Goal: Communication & Community: Answer question/provide support

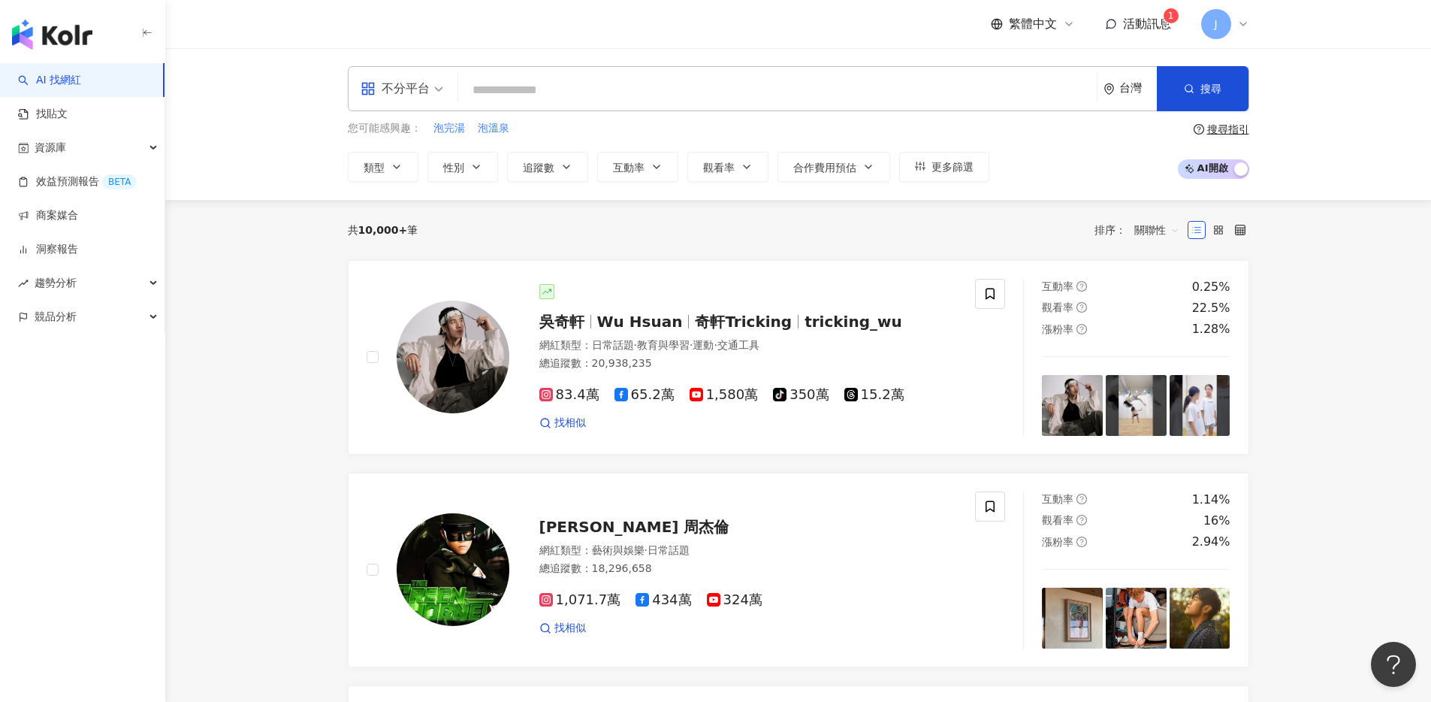
click at [1140, 9] on div "繁體中文 活動訊息 1 J" at bounding box center [1120, 24] width 258 height 30
click at [1129, 26] on span "活動訊息" at bounding box center [1147, 24] width 48 height 14
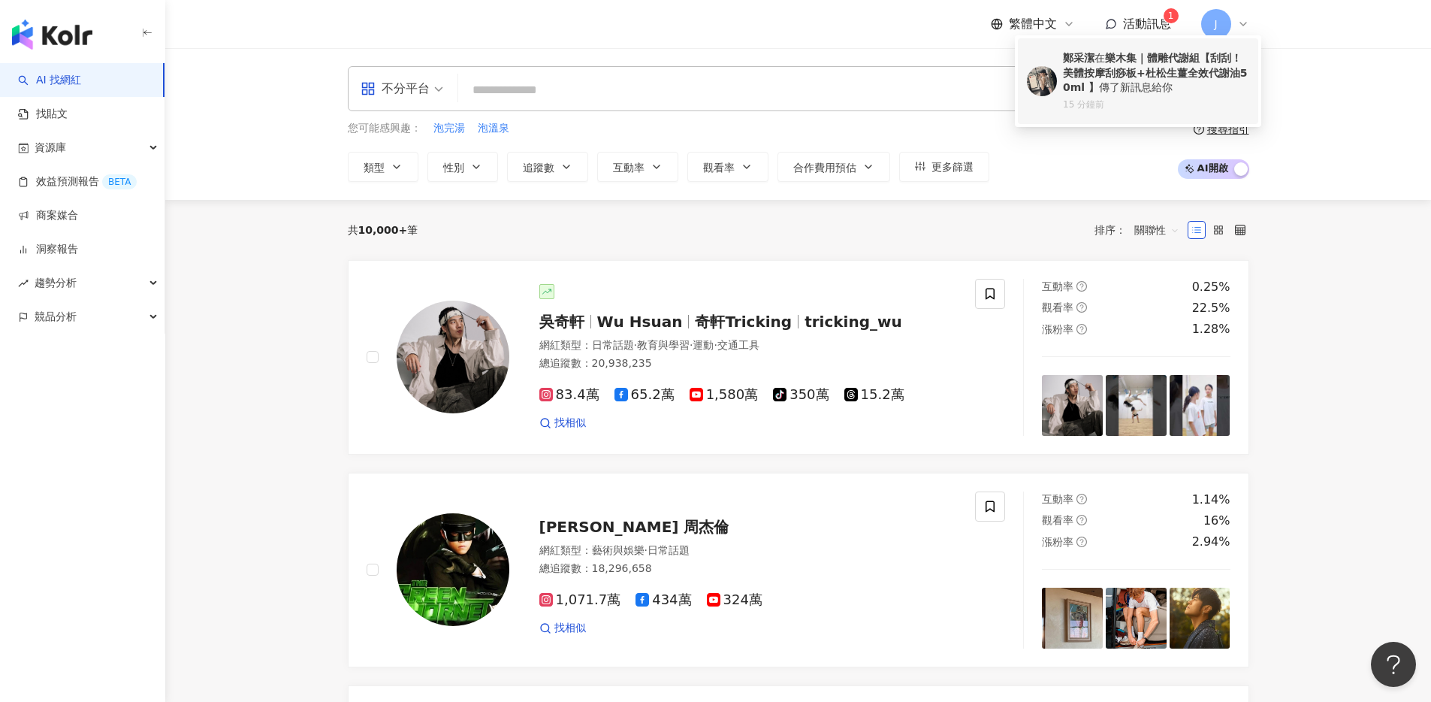
click at [1128, 85] on div "[PERSON_NAME] 在 樂木集｜體雕代謝組【刮刮！美體按摩刮痧板+杜松生薑全效代謝油50ml 】 傳了新訊息給你" at bounding box center [1156, 73] width 186 height 44
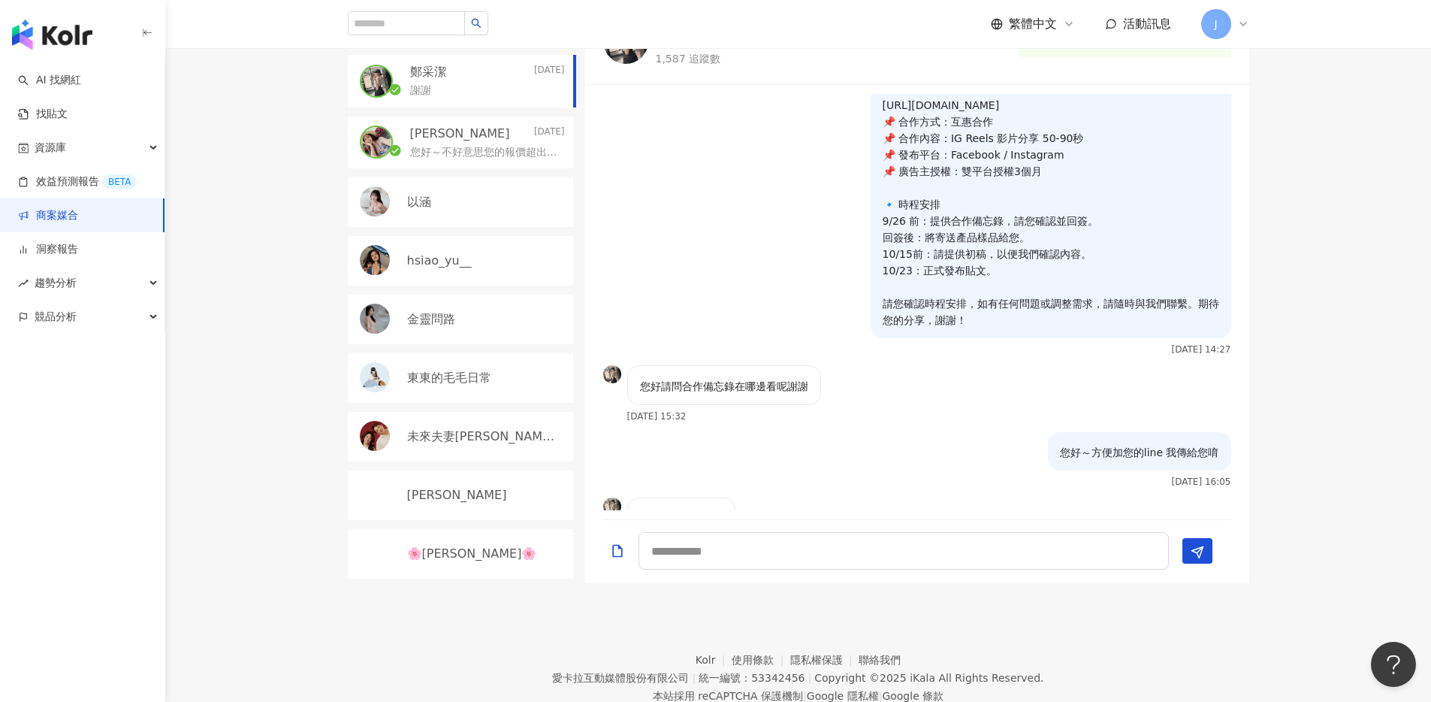
scroll to position [196, 0]
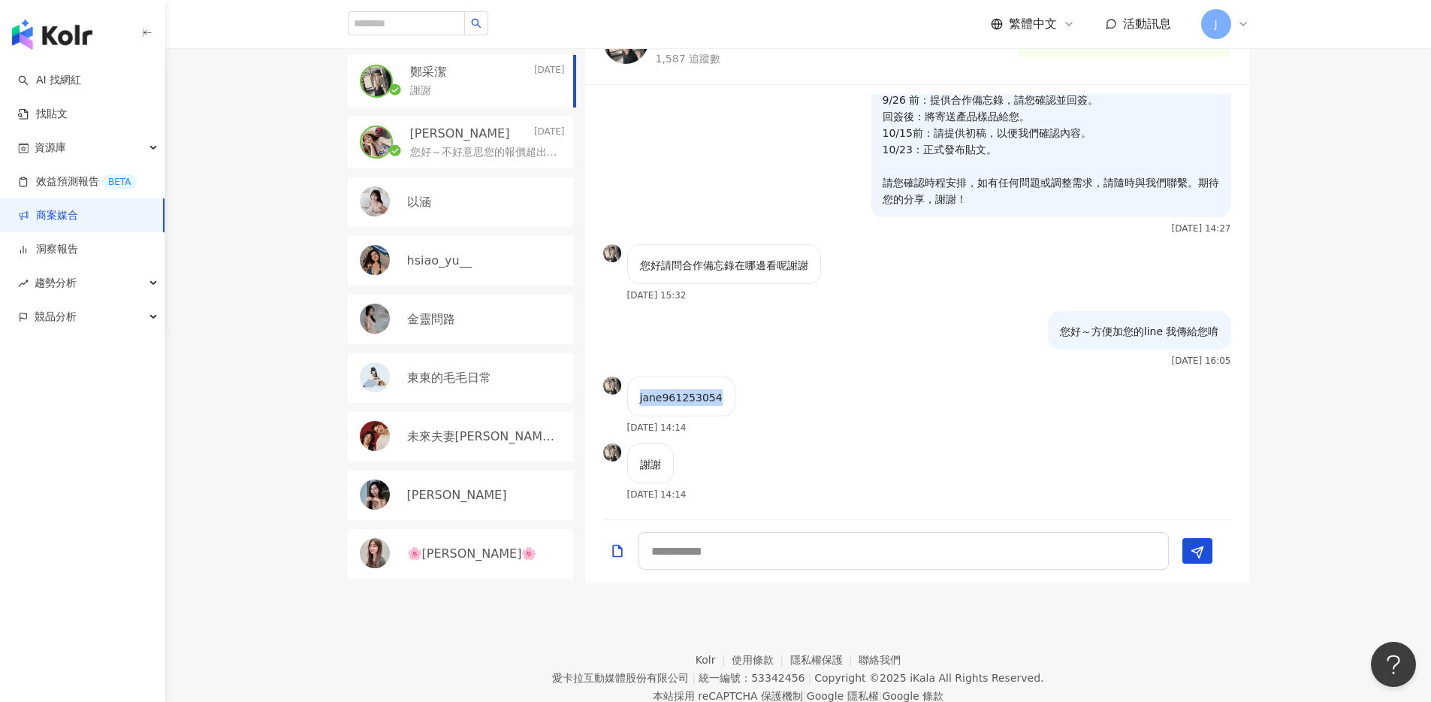
drag, startPoint x: 641, startPoint y: 479, endPoint x: 768, endPoint y: 479, distance: 127.0
click at [768, 443] on div "jane961253054 [DATE] 14:14" at bounding box center [917, 409] width 664 height 67
copy p "jane961253054"
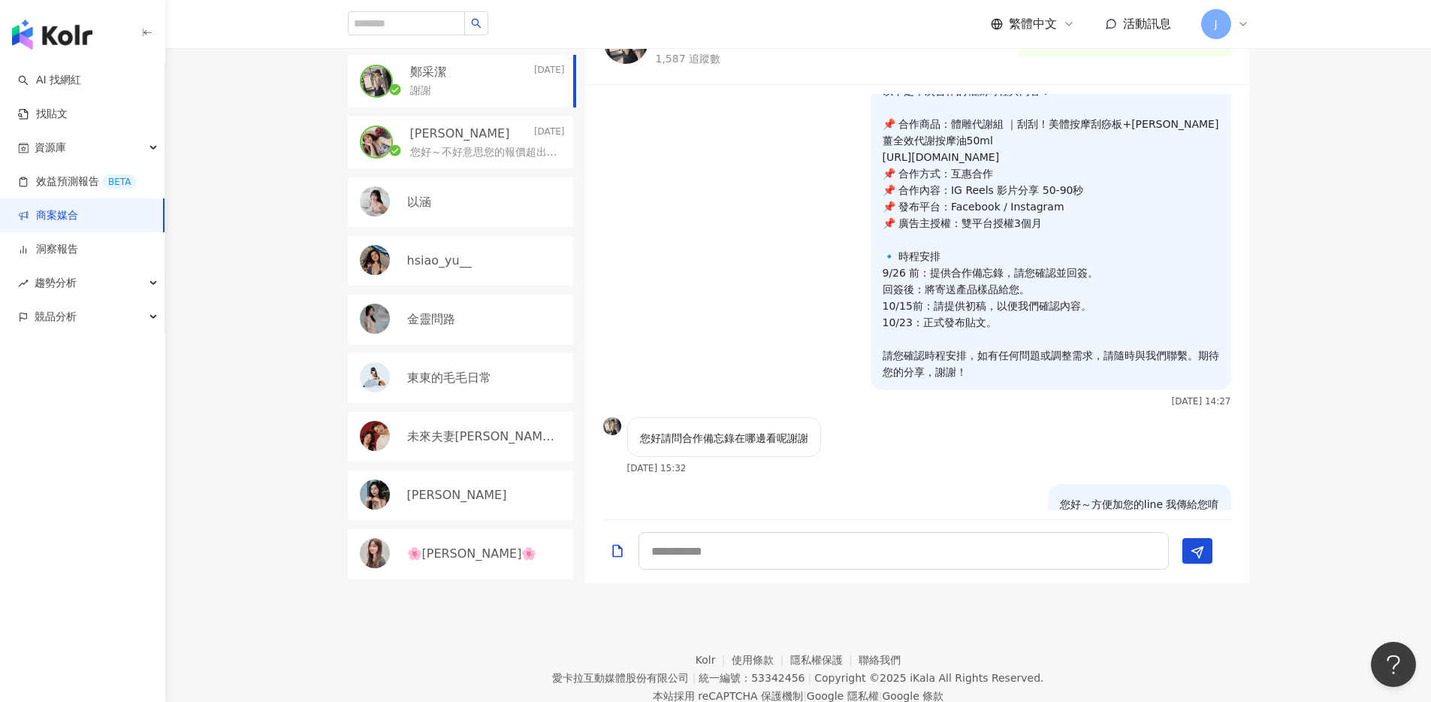
scroll to position [0, 0]
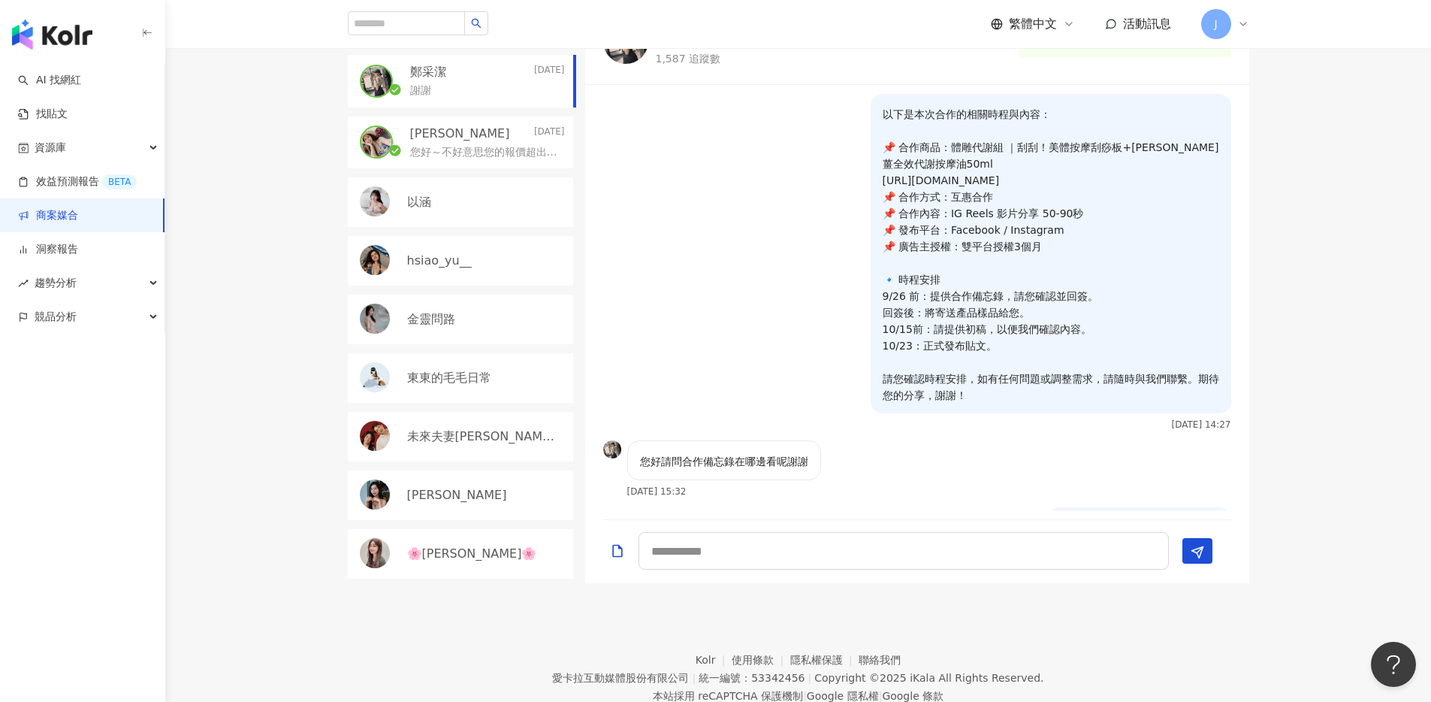
drag, startPoint x: 873, startPoint y: 193, endPoint x: 1017, endPoint y: 520, distance: 357.2
click at [1017, 440] on div "以下是本次合作的相關時程與內容： 📌 合作商品：體雕代謝組 ｜刮刮！美體按摩刮痧板+[PERSON_NAME]薑全效代謝按摩油50ml [URL][DOMAI…" at bounding box center [995, 267] width 471 height 346
click at [1028, 323] on p "以下是本次合作的相關時程與內容： 📌 合作商品：體雕代謝組 ｜刮刮！美體按摩刮痧板+[PERSON_NAME]薑全效代謝按摩油50ml [URL][DOMAI…" at bounding box center [1051, 254] width 337 height 297
click at [1080, 297] on p "以下是本次合作的相關時程與內容： 📌 合作商品：體雕代謝組 ｜刮刮！美體按摩刮痧板+[PERSON_NAME]薑全效代謝按摩油50ml [URL][DOMAI…" at bounding box center [1051, 254] width 337 height 297
drag, startPoint x: 1068, startPoint y: 294, endPoint x: 939, endPoint y: 294, distance: 128.5
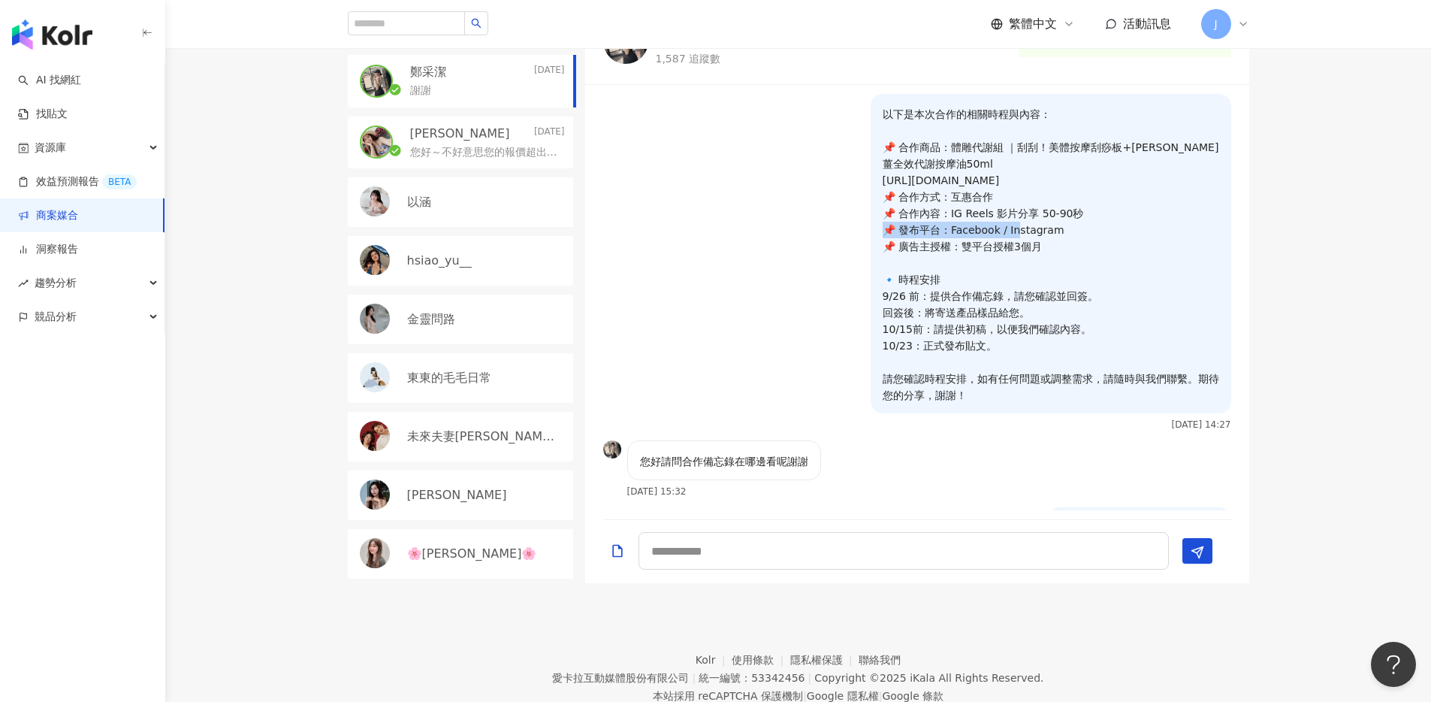
click at [939, 294] on p "以下是本次合作的相關時程與內容： 📌 合作商品：體雕代謝組 ｜刮刮！美體按摩刮痧板+[PERSON_NAME]薑全效代謝按摩油50ml [URL][DOMAI…" at bounding box center [1051, 254] width 337 height 297
copy p "Reels 影片分享 50-90秒 📌"
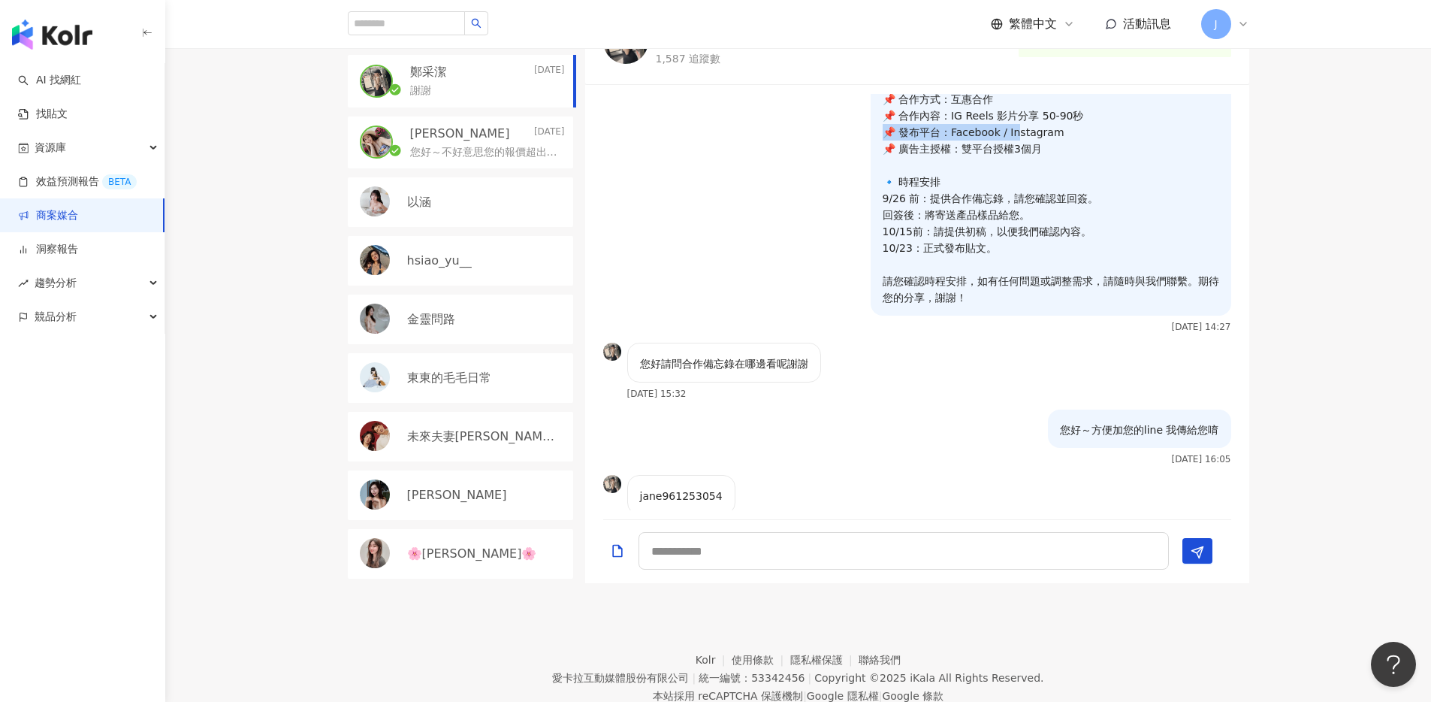
scroll to position [196, 0]
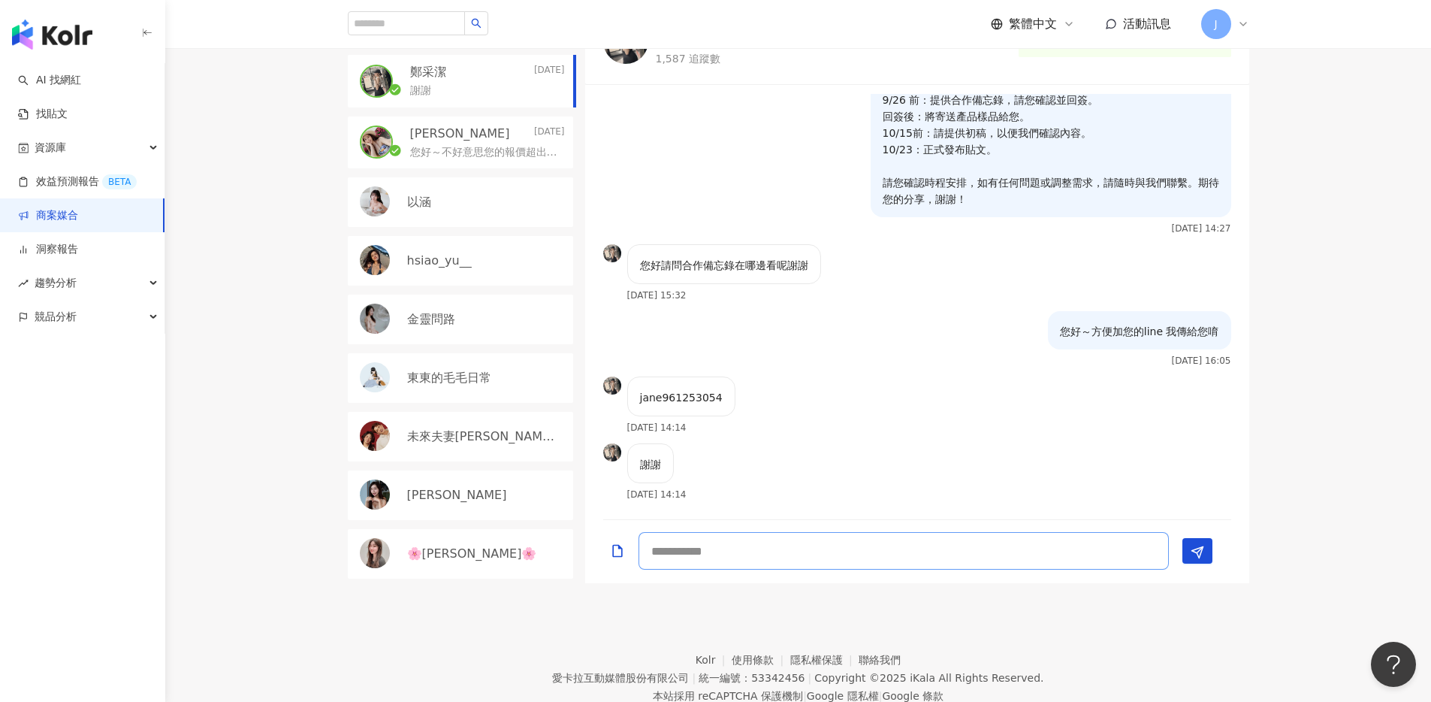
click at [763, 569] on textarea at bounding box center [904, 551] width 530 height 38
type textarea "**********"
